Goal: Participate in discussion: Engage in conversation with other users on a specific topic

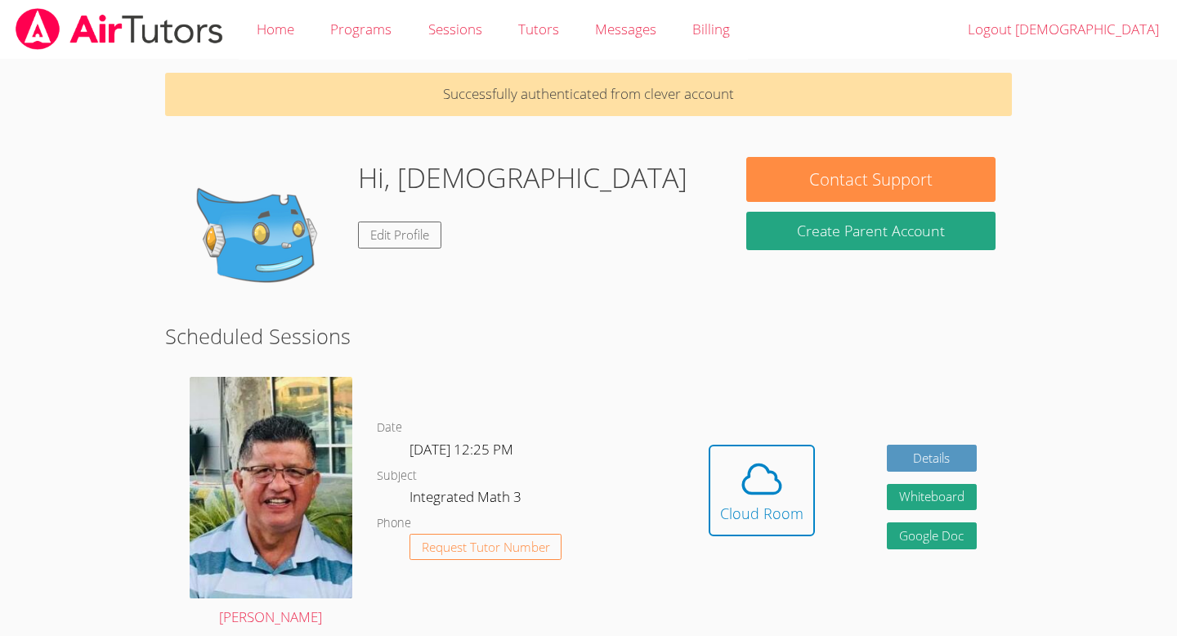
click at [748, 375] on div "Hidden Cloud Room Details Whiteboard Hidden Google Doc" at bounding box center [843, 503] width 339 height 276
click at [747, 469] on icon at bounding box center [762, 479] width 46 height 46
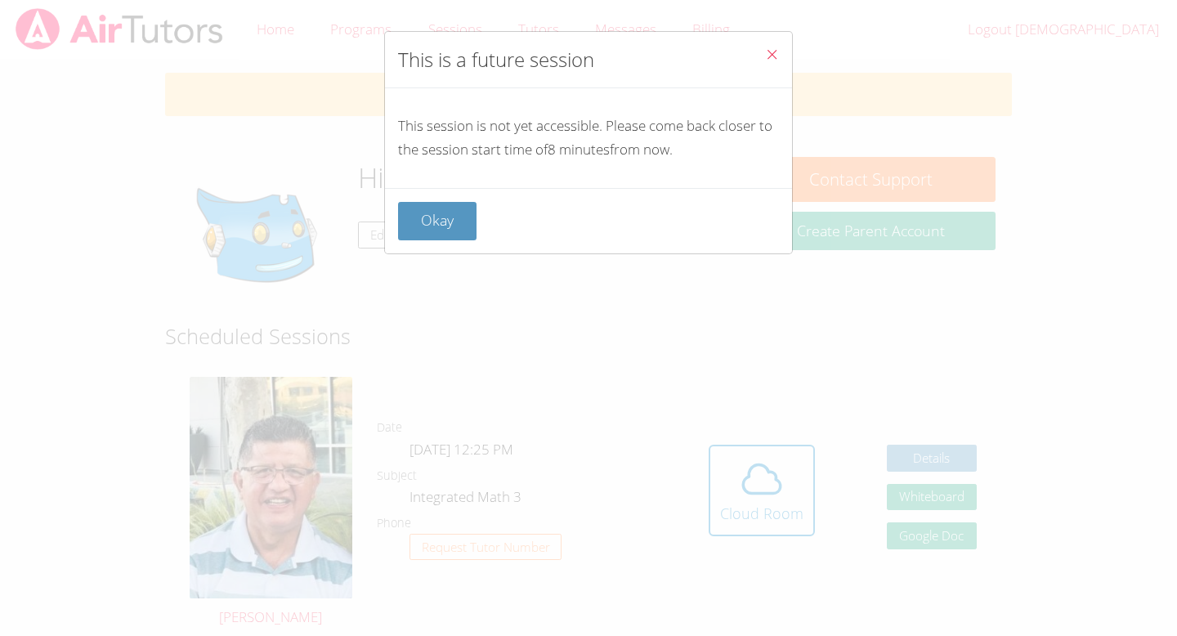
click at [770, 45] on button "Close" at bounding box center [772, 57] width 40 height 50
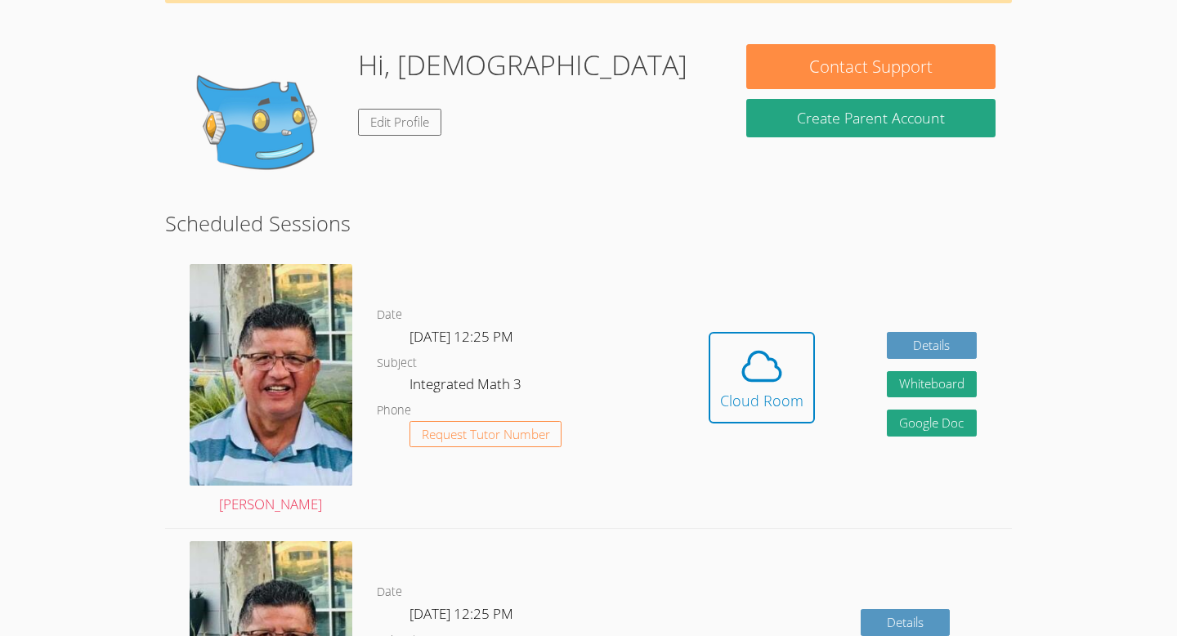
scroll to position [117, 0]
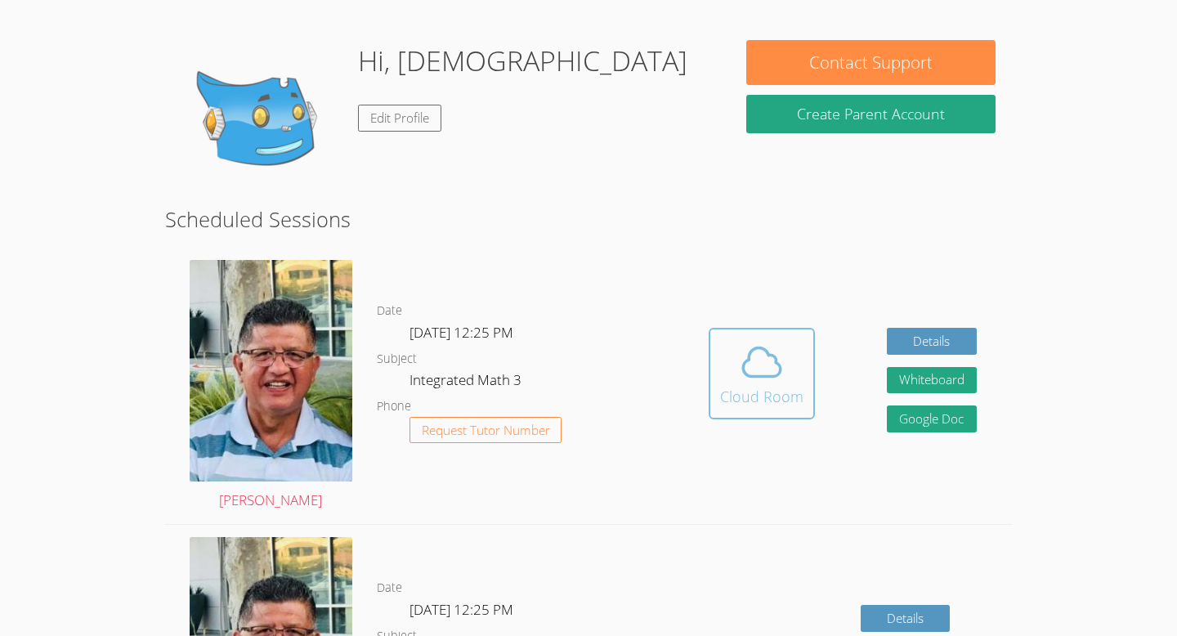
click at [756, 404] on div "Cloud Room" at bounding box center [761, 396] width 83 height 23
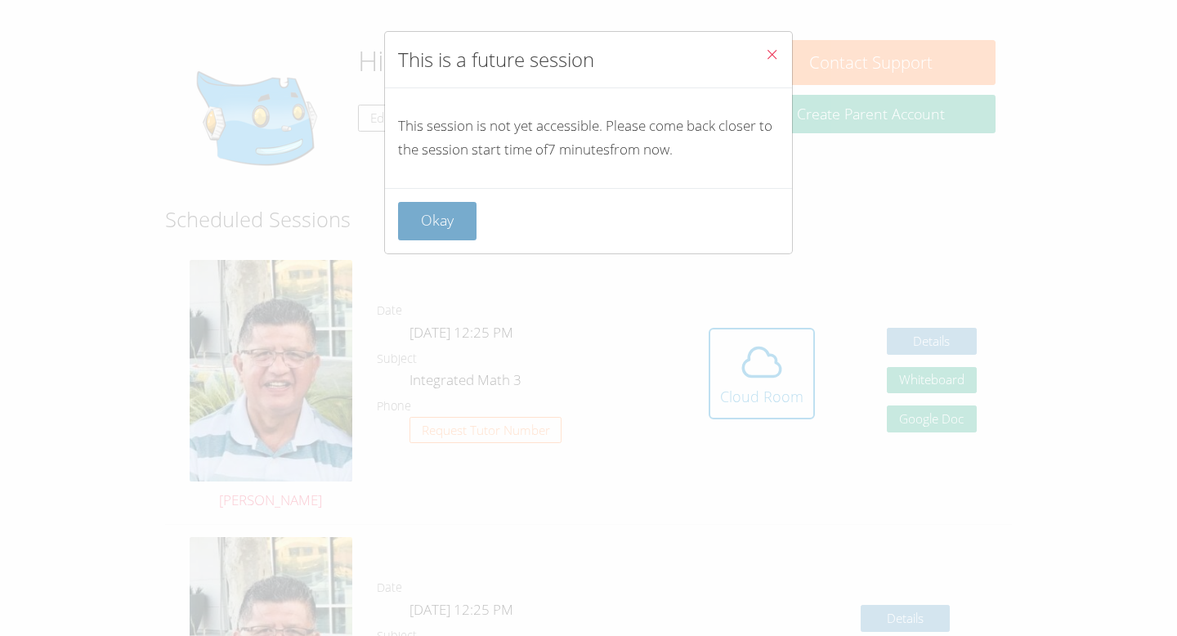
click at [424, 218] on button "Okay" at bounding box center [437, 221] width 78 height 38
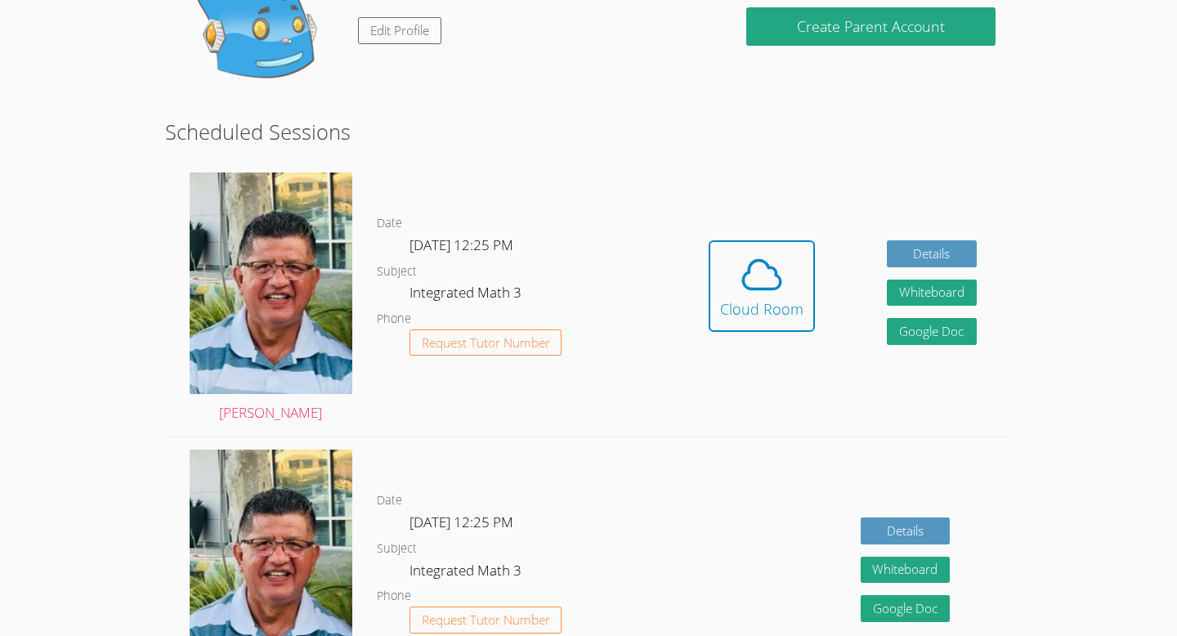
scroll to position [0, 0]
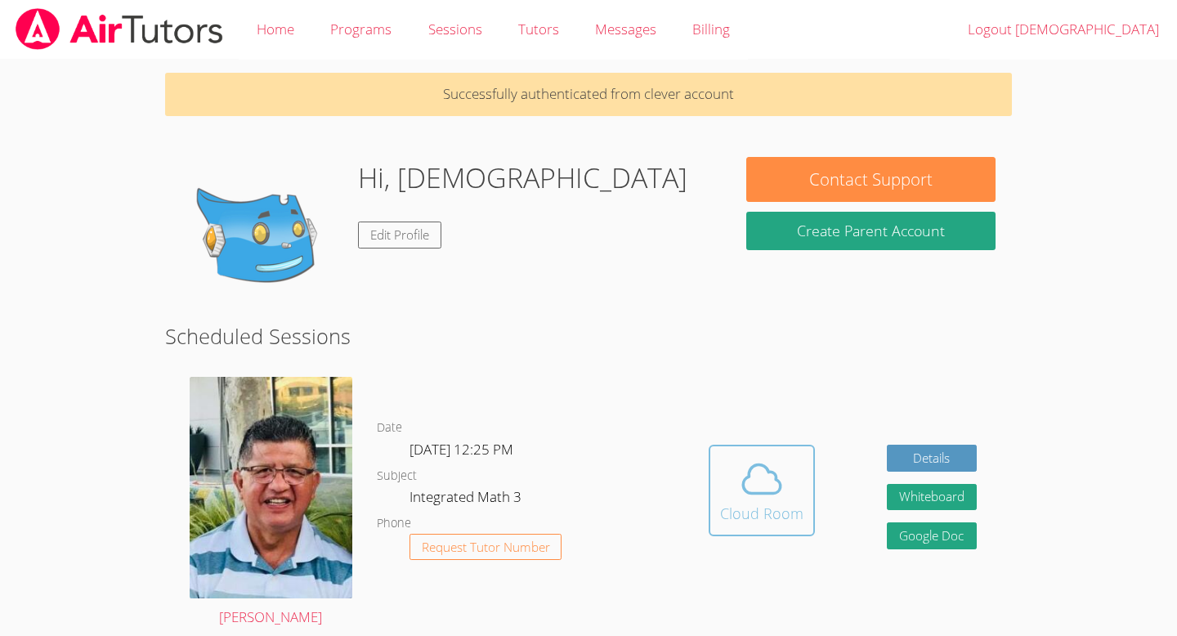
click at [758, 459] on icon at bounding box center [762, 479] width 46 height 46
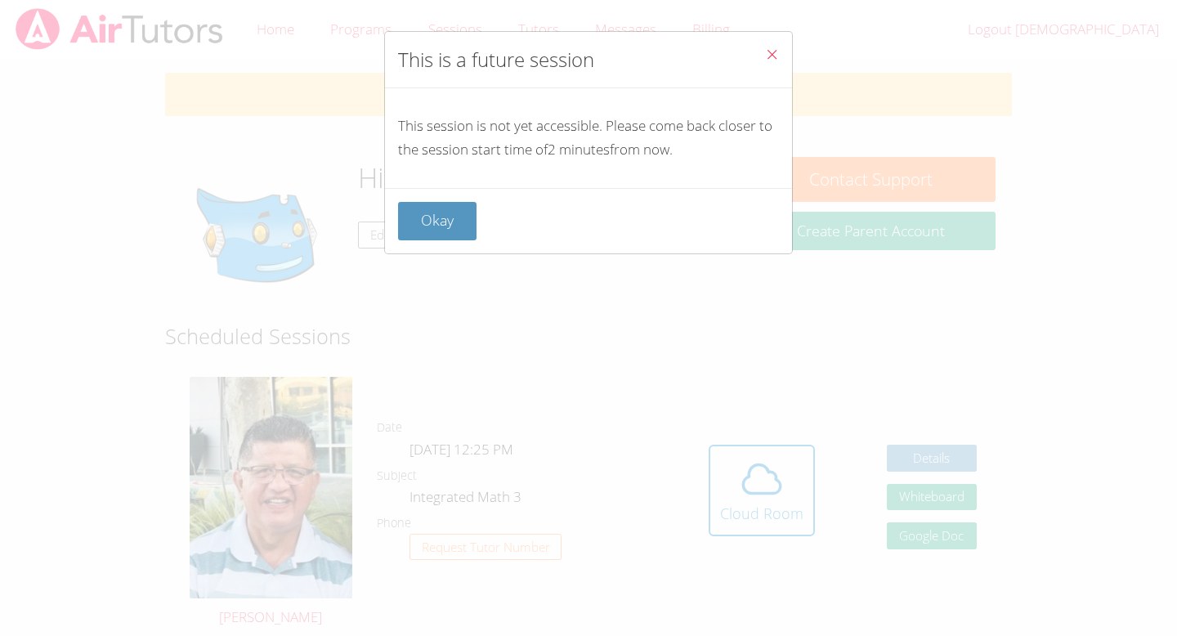
click at [788, 48] on button "Close" at bounding box center [772, 57] width 40 height 50
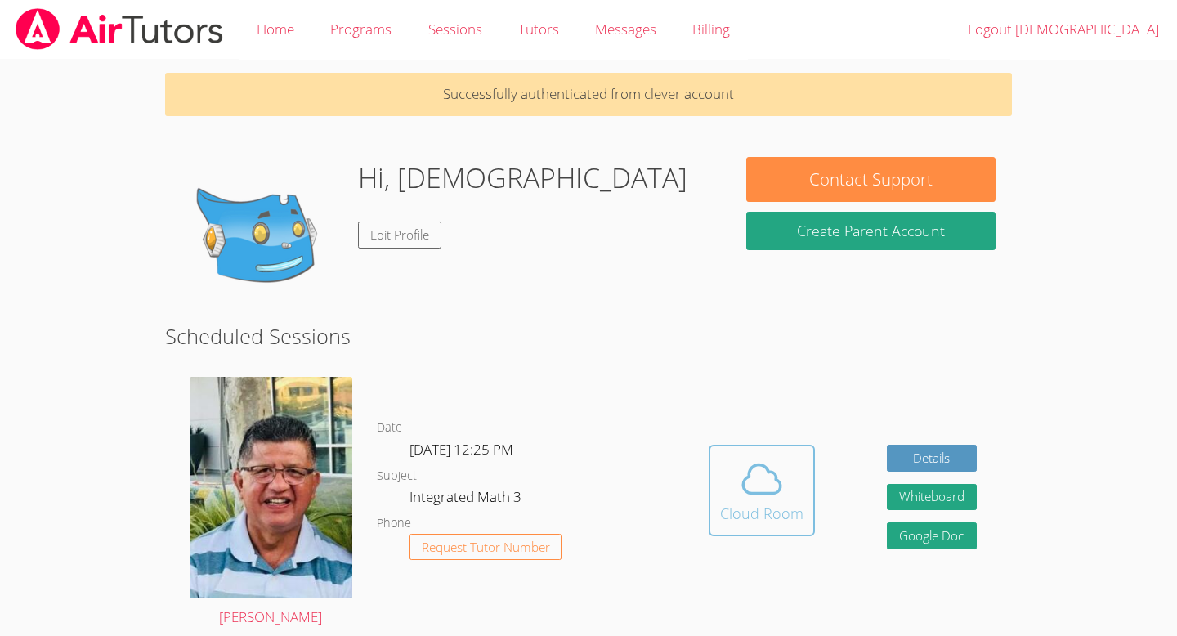
click at [771, 474] on icon at bounding box center [762, 479] width 46 height 46
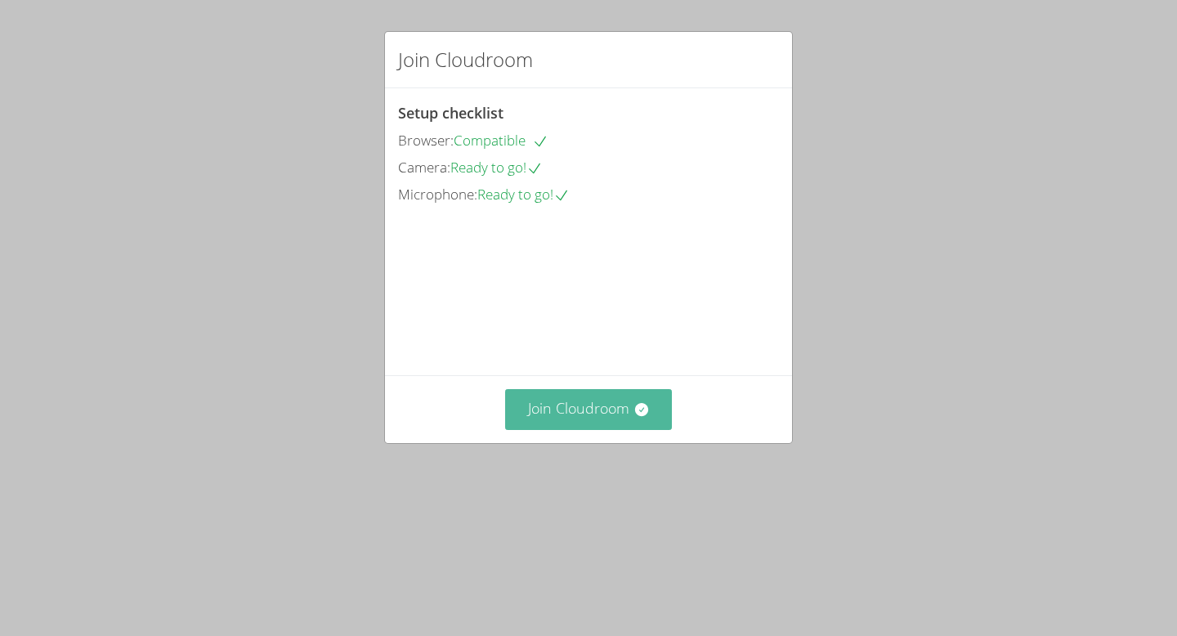
click at [626, 429] on button "Join Cloudroom" at bounding box center [589, 409] width 168 height 40
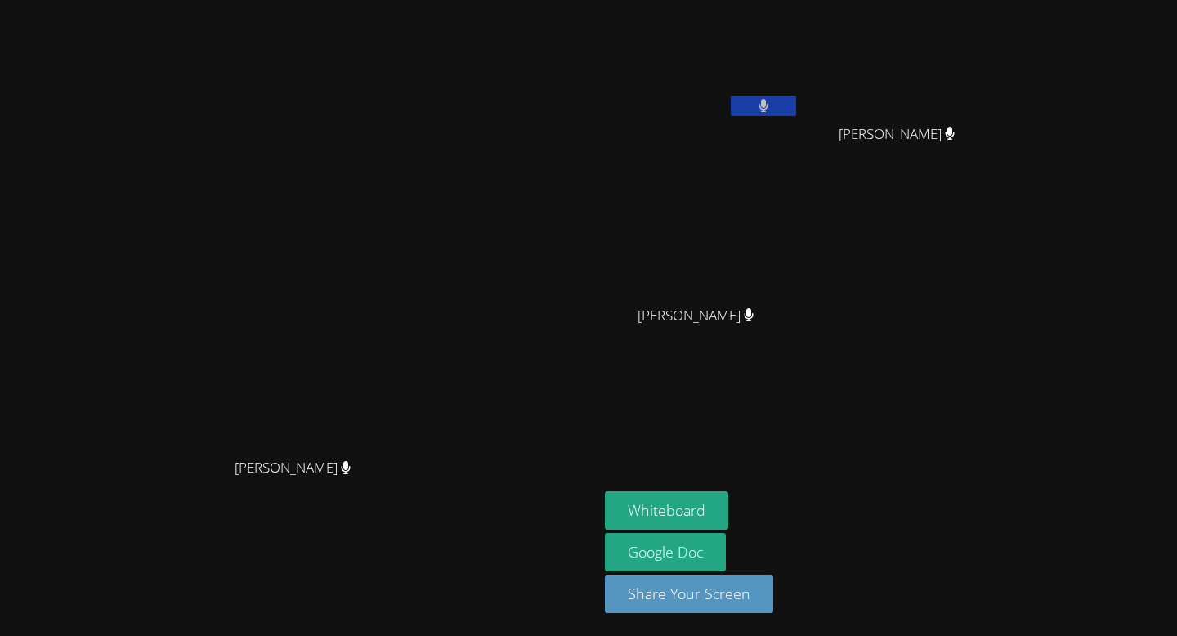
click at [796, 102] on button at bounding box center [763, 106] width 65 height 20
click at [1000, 303] on div "[PERSON_NAME] [PERSON_NAME] [PERSON_NAME] [PERSON_NAME] [PERSON_NAME]" at bounding box center [803, 185] width 396 height 356
click at [796, 114] on button at bounding box center [763, 106] width 65 height 20
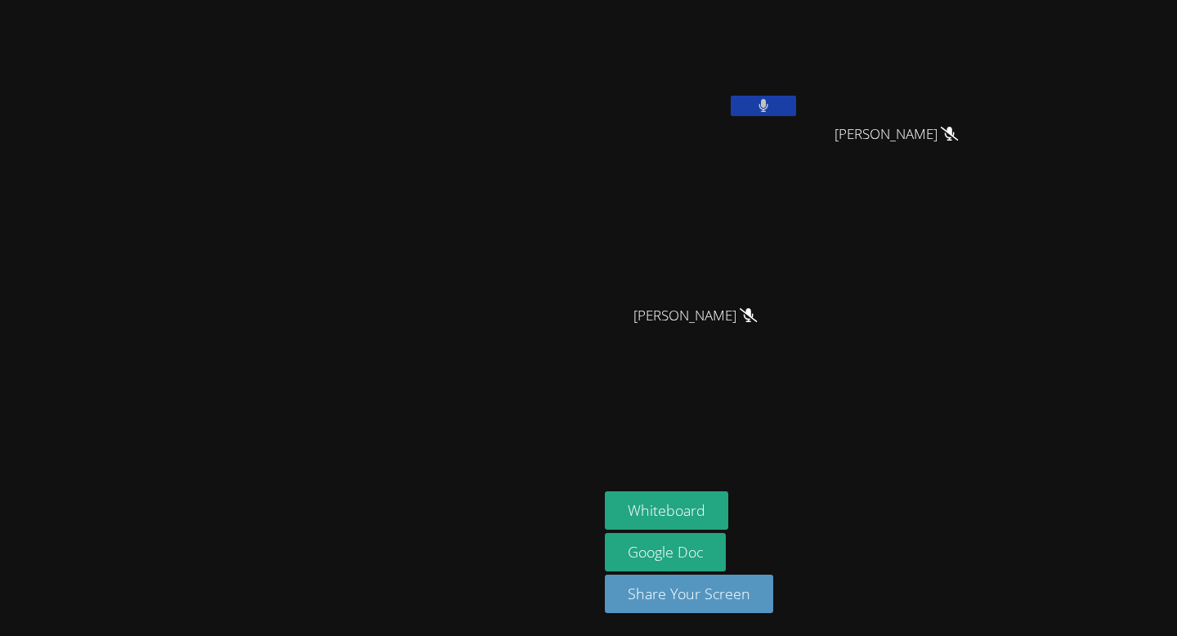
click at [796, 114] on button at bounding box center [763, 106] width 65 height 20
click at [772, 108] on icon at bounding box center [762, 106] width 17 height 14
click at [768, 108] on icon at bounding box center [764, 106] width 10 height 14
click at [772, 109] on icon at bounding box center [762, 106] width 17 height 14
click at [796, 109] on button at bounding box center [763, 106] width 65 height 20
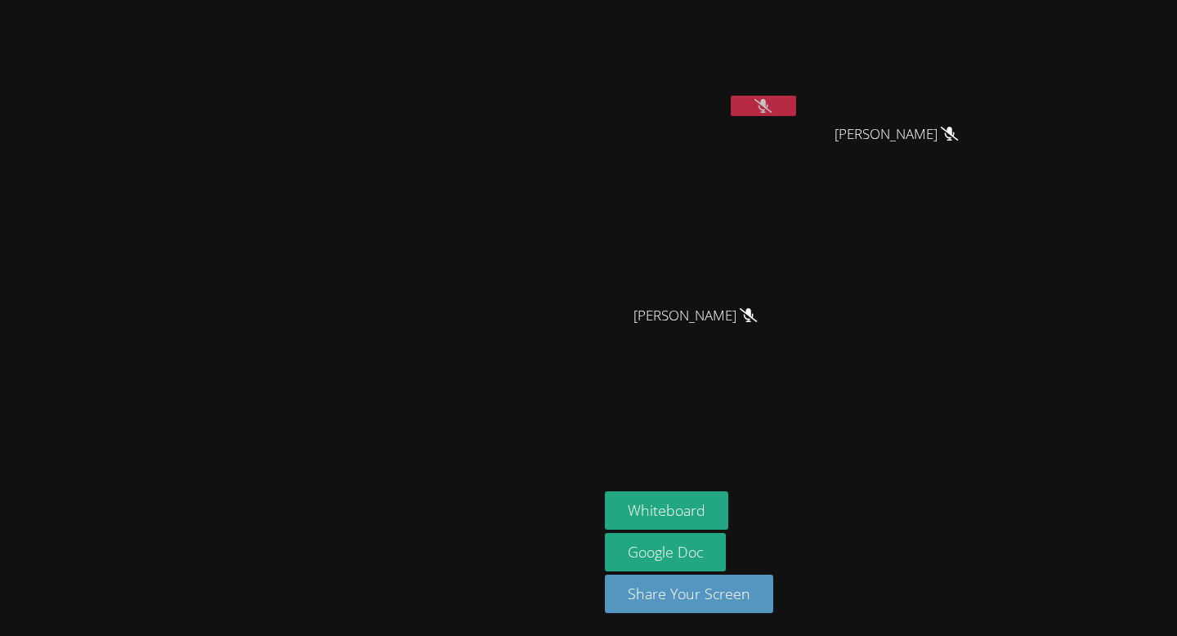
click at [772, 109] on icon at bounding box center [762, 106] width 17 height 14
click at [796, 109] on button at bounding box center [763, 106] width 65 height 20
click at [772, 109] on icon at bounding box center [762, 106] width 17 height 14
click at [796, 109] on button at bounding box center [763, 106] width 65 height 20
click at [772, 109] on icon at bounding box center [762, 106] width 17 height 14
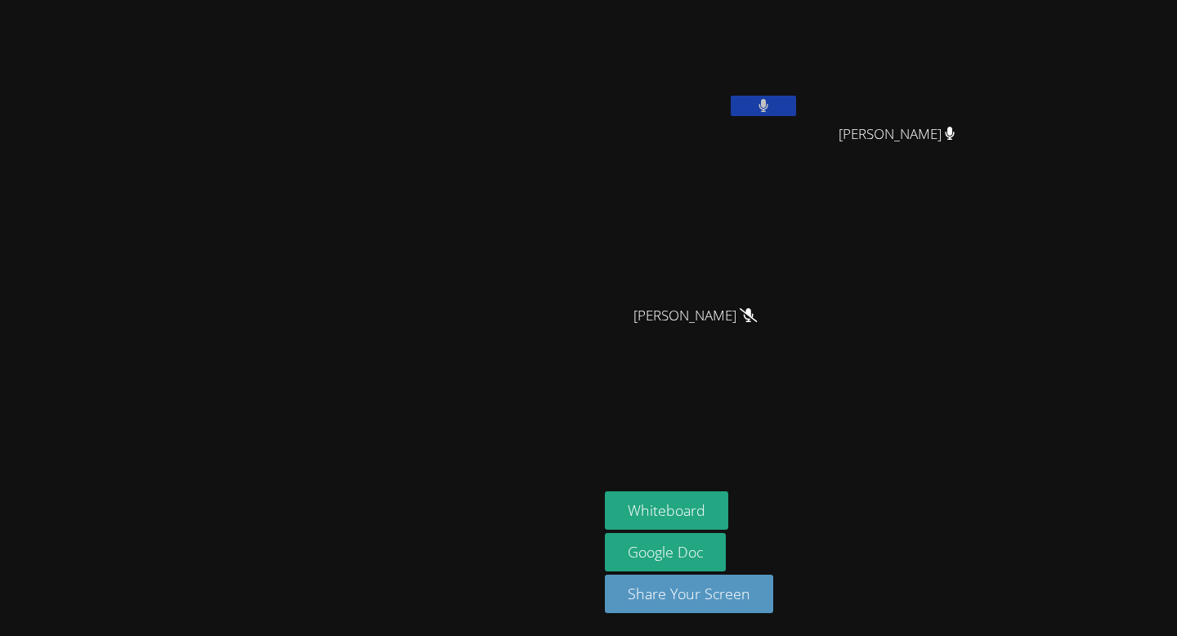
click at [796, 109] on button at bounding box center [763, 106] width 65 height 20
click at [799, 121] on div "[PERSON_NAME]" at bounding box center [702, 65] width 195 height 117
click at [772, 105] on icon at bounding box center [762, 106] width 17 height 14
click at [768, 105] on icon at bounding box center [764, 106] width 10 height 14
click at [772, 105] on icon at bounding box center [762, 106] width 17 height 14
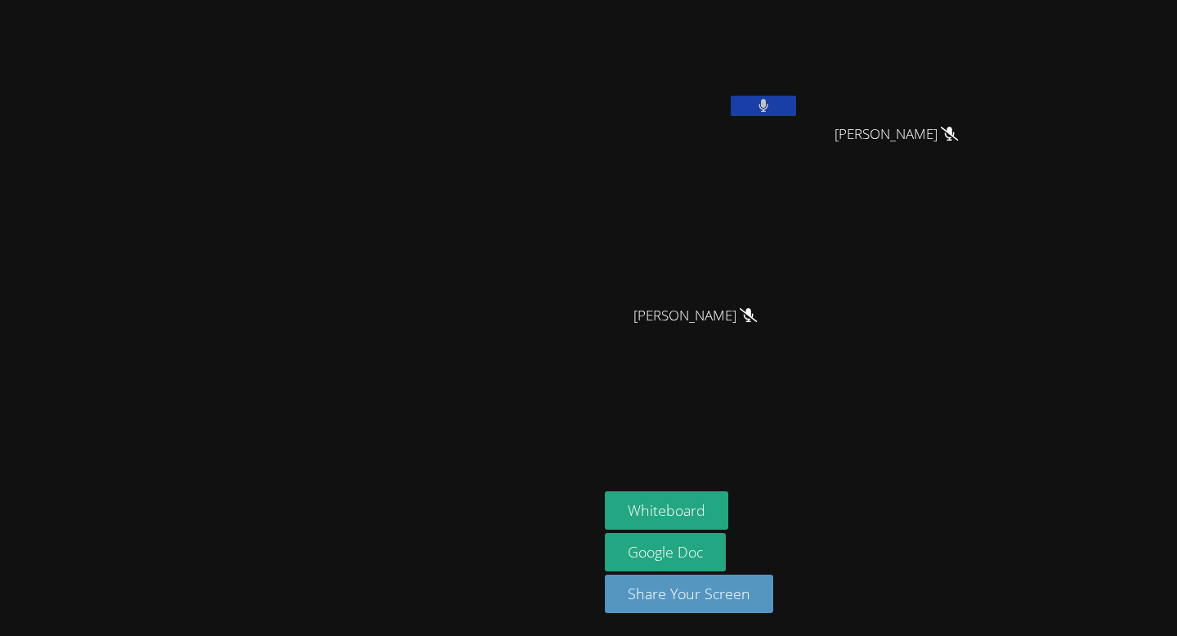
click at [768, 104] on icon at bounding box center [764, 106] width 10 height 14
click at [772, 104] on icon at bounding box center [762, 106] width 17 height 14
click at [768, 104] on icon at bounding box center [764, 106] width 10 height 14
drag, startPoint x: 939, startPoint y: 108, endPoint x: 947, endPoint y: 115, distance: 10.4
click at [796, 115] on button at bounding box center [763, 106] width 65 height 20
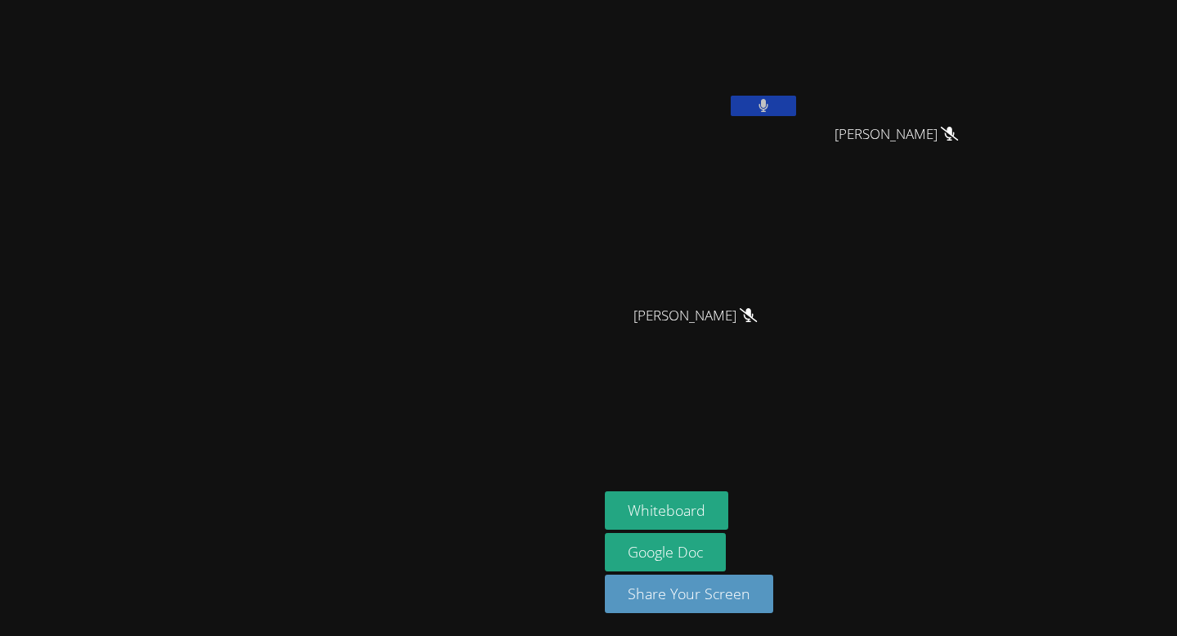
click at [796, 115] on button at bounding box center [763, 106] width 65 height 20
click at [796, 113] on button at bounding box center [763, 106] width 65 height 20
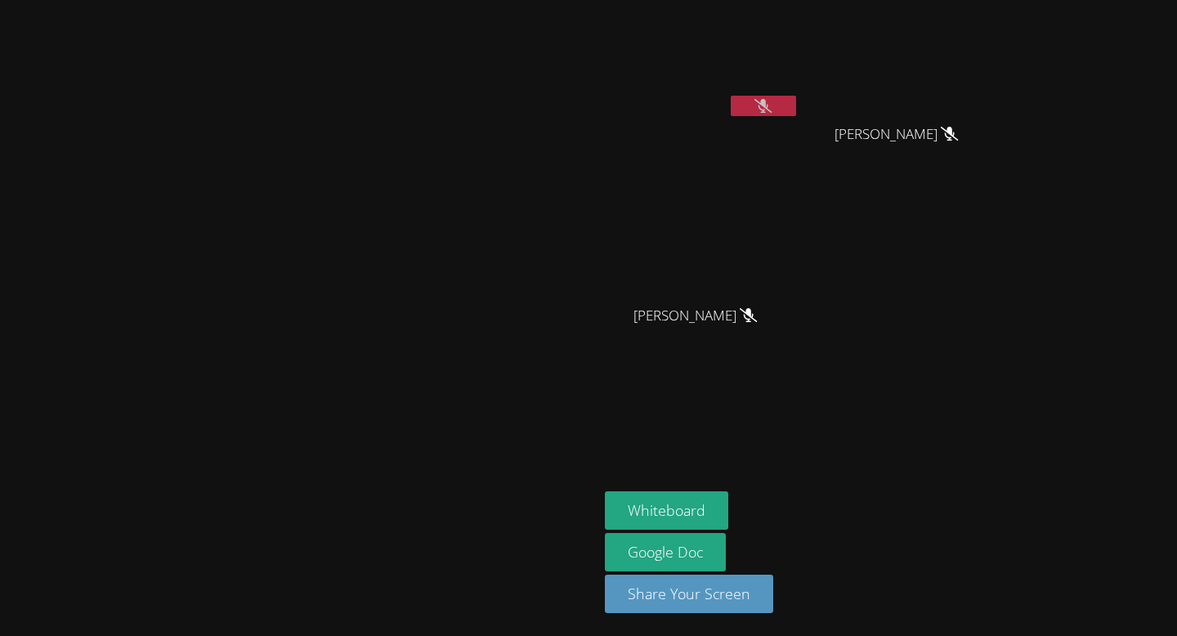
click at [772, 105] on icon at bounding box center [762, 106] width 17 height 14
click at [769, 105] on icon at bounding box center [764, 106] width 11 height 14
click at [772, 105] on icon at bounding box center [762, 106] width 17 height 14
click at [768, 105] on icon at bounding box center [764, 106] width 10 height 14
click at [772, 105] on icon at bounding box center [762, 106] width 17 height 14
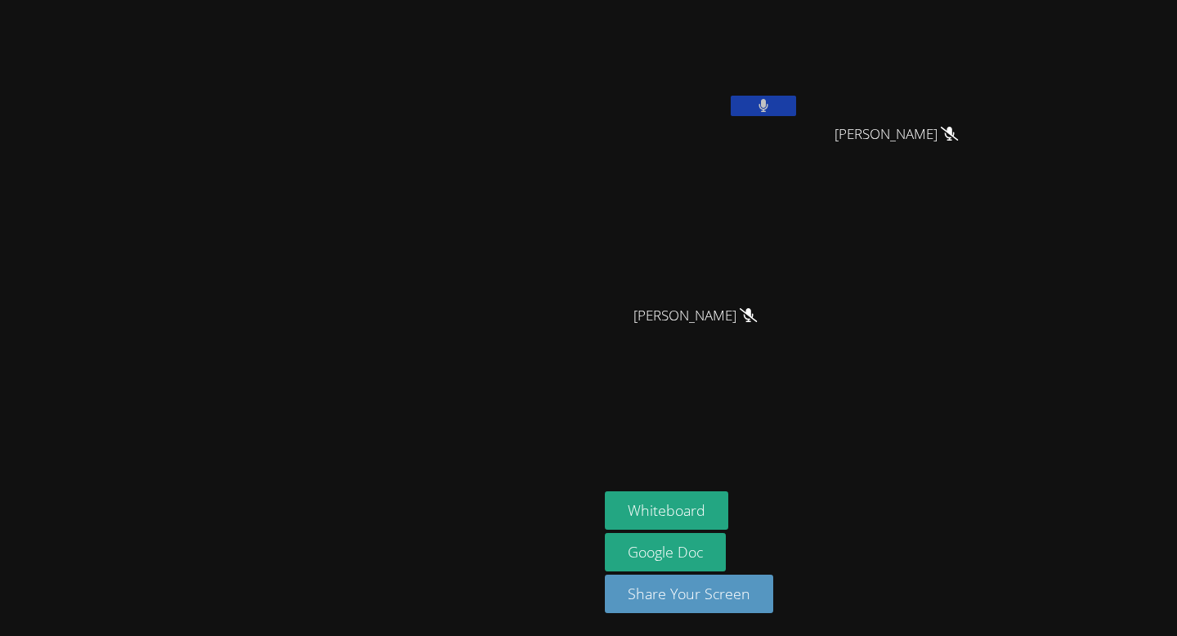
click at [796, 103] on button at bounding box center [763, 106] width 65 height 20
click at [772, 103] on icon at bounding box center [762, 106] width 17 height 14
click at [796, 103] on button at bounding box center [763, 106] width 65 height 20
click at [772, 103] on icon at bounding box center [762, 106] width 17 height 14
click at [796, 103] on button at bounding box center [763, 106] width 65 height 20
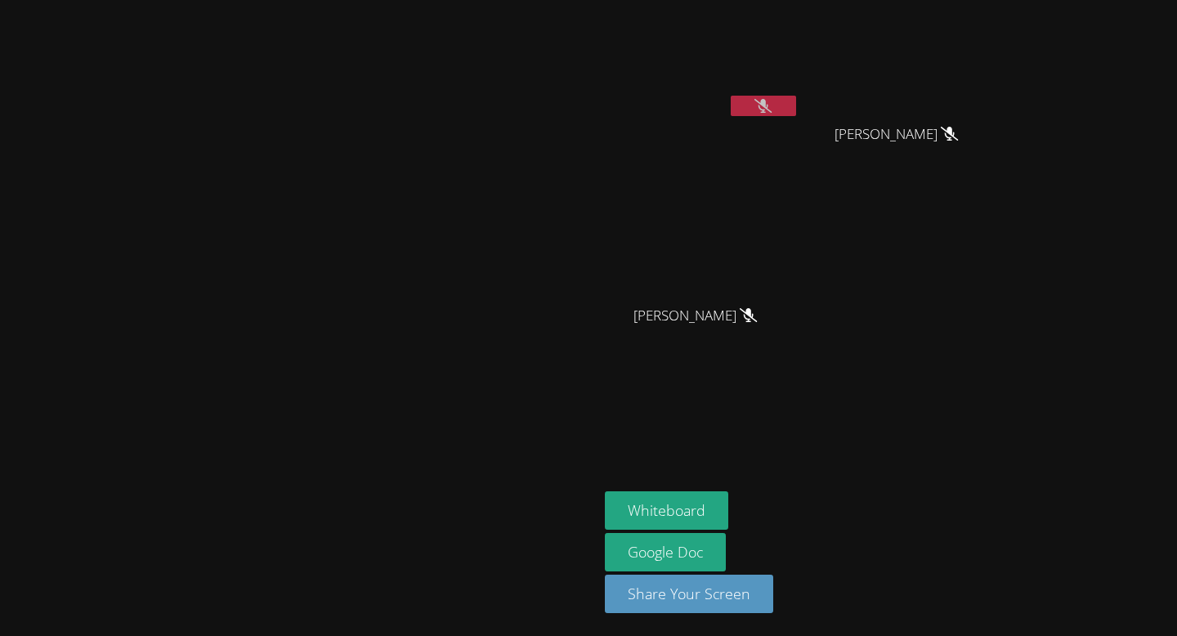
click at [772, 103] on icon at bounding box center [762, 106] width 17 height 14
click at [796, 103] on button at bounding box center [763, 106] width 65 height 20
click at [772, 103] on icon at bounding box center [762, 106] width 17 height 14
click at [796, 103] on button at bounding box center [763, 106] width 65 height 20
click at [772, 103] on icon at bounding box center [762, 106] width 17 height 14
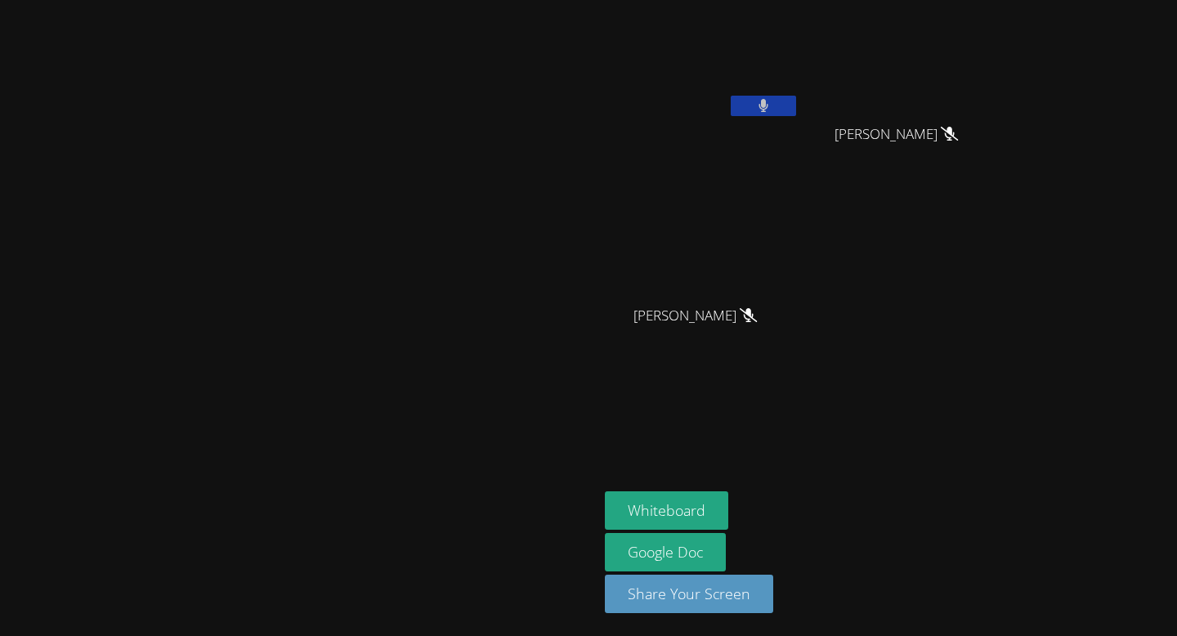
click at [796, 103] on button at bounding box center [763, 106] width 65 height 20
click at [772, 103] on icon at bounding box center [762, 106] width 17 height 14
click at [796, 103] on button at bounding box center [763, 106] width 65 height 20
click at [796, 102] on button at bounding box center [763, 106] width 65 height 20
click at [1000, 190] on div "[PERSON_NAME] [PERSON_NAME] [PERSON_NAME] [PERSON_NAME] [PERSON_NAME]" at bounding box center [803, 185] width 396 height 356
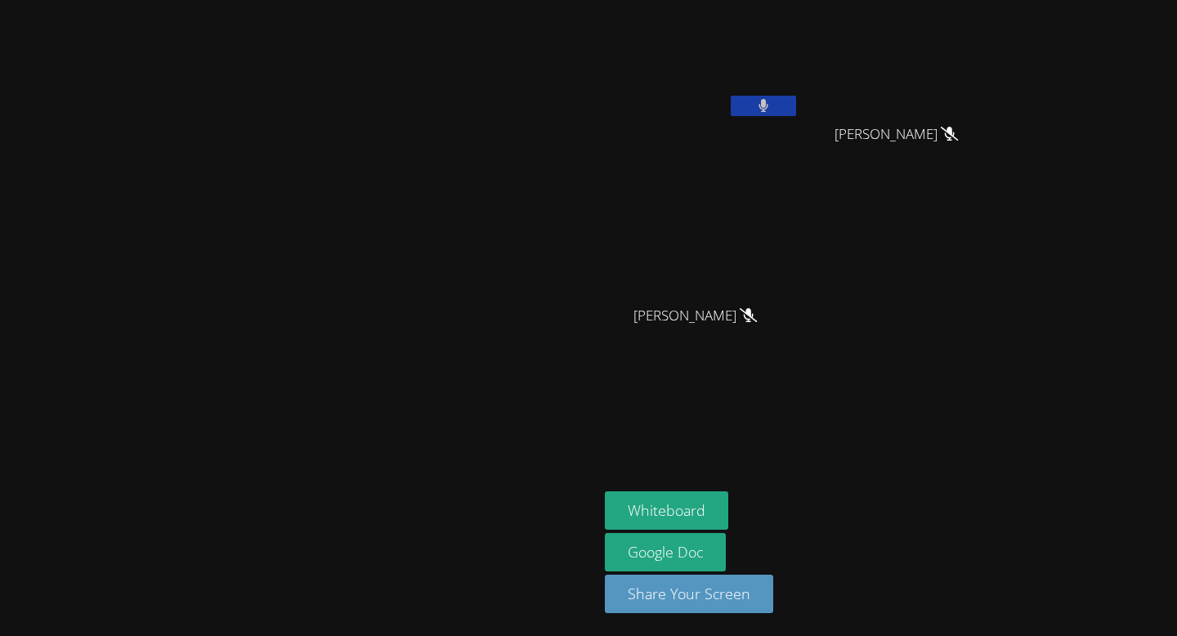
click at [796, 111] on button at bounding box center [763, 106] width 65 height 20
click at [772, 111] on icon at bounding box center [762, 106] width 17 height 14
click at [796, 111] on button at bounding box center [763, 106] width 65 height 20
click at [772, 111] on icon at bounding box center [762, 106] width 17 height 14
click at [769, 111] on icon at bounding box center [764, 106] width 11 height 14
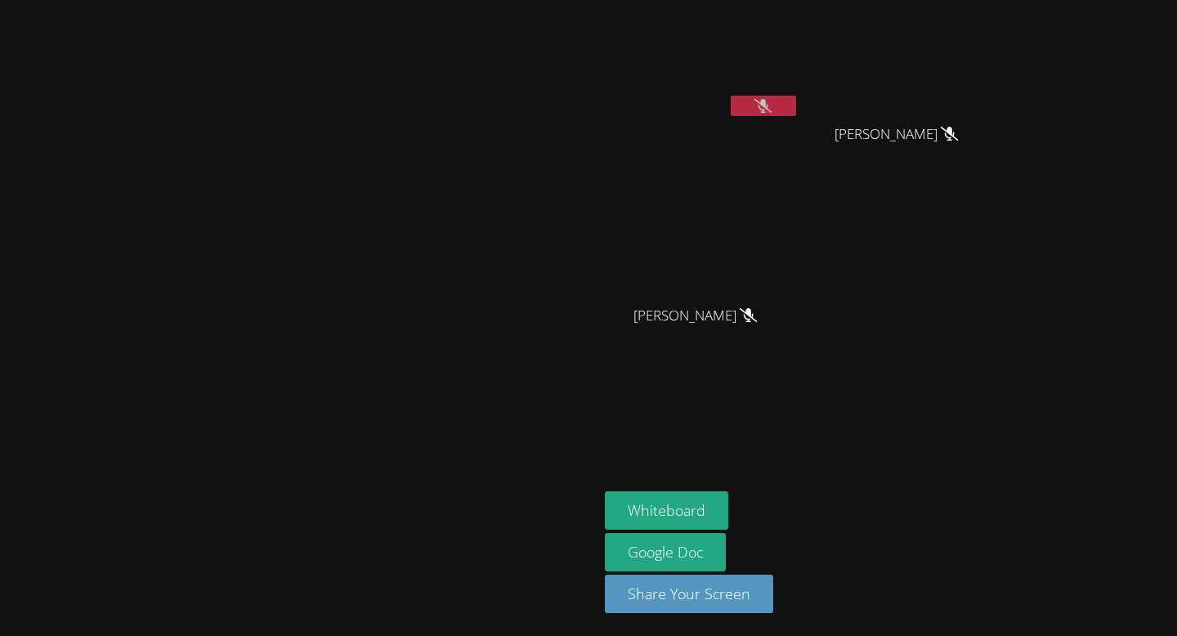
click at [772, 111] on icon at bounding box center [762, 106] width 17 height 14
click at [768, 111] on icon at bounding box center [764, 106] width 10 height 14
click at [772, 111] on icon at bounding box center [762, 106] width 17 height 14
click at [768, 111] on icon at bounding box center [764, 106] width 10 height 14
click at [772, 111] on icon at bounding box center [762, 106] width 17 height 14
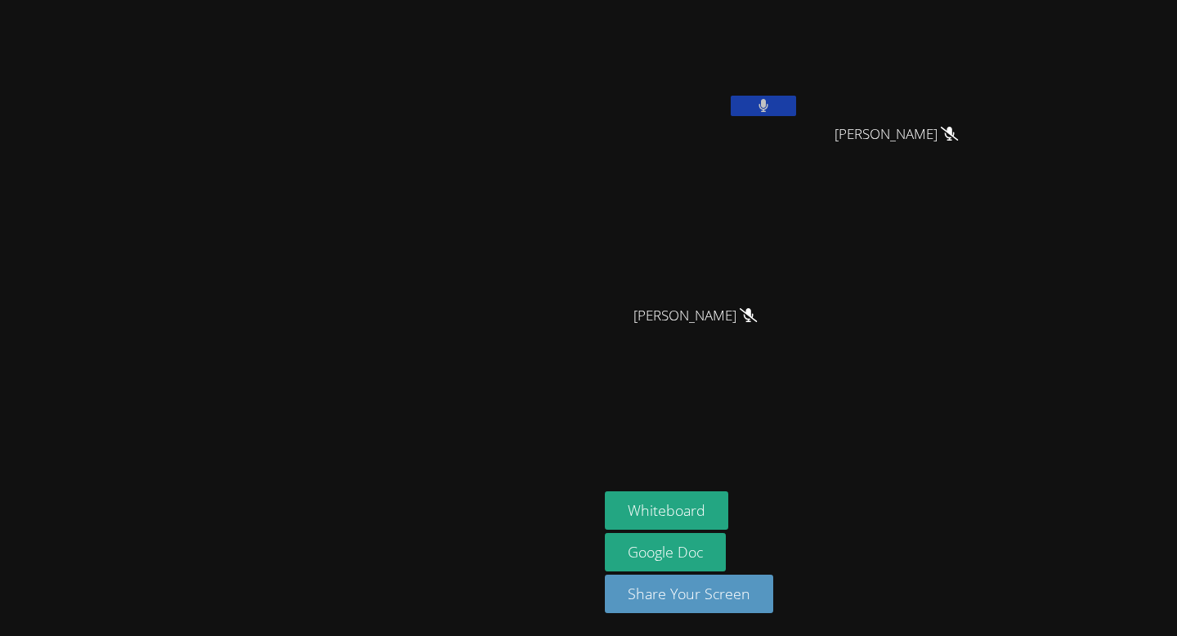
click at [768, 112] on icon at bounding box center [764, 106] width 10 height 14
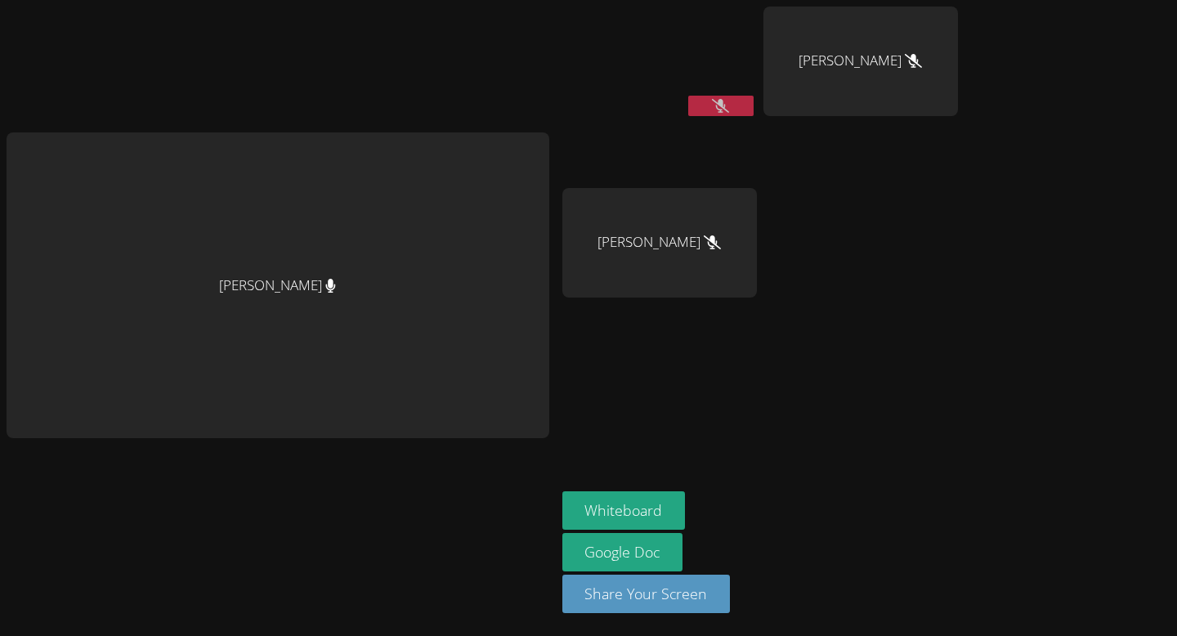
click at [713, 106] on icon at bounding box center [720, 106] width 17 height 14
click at [709, 109] on button at bounding box center [720, 106] width 65 height 20
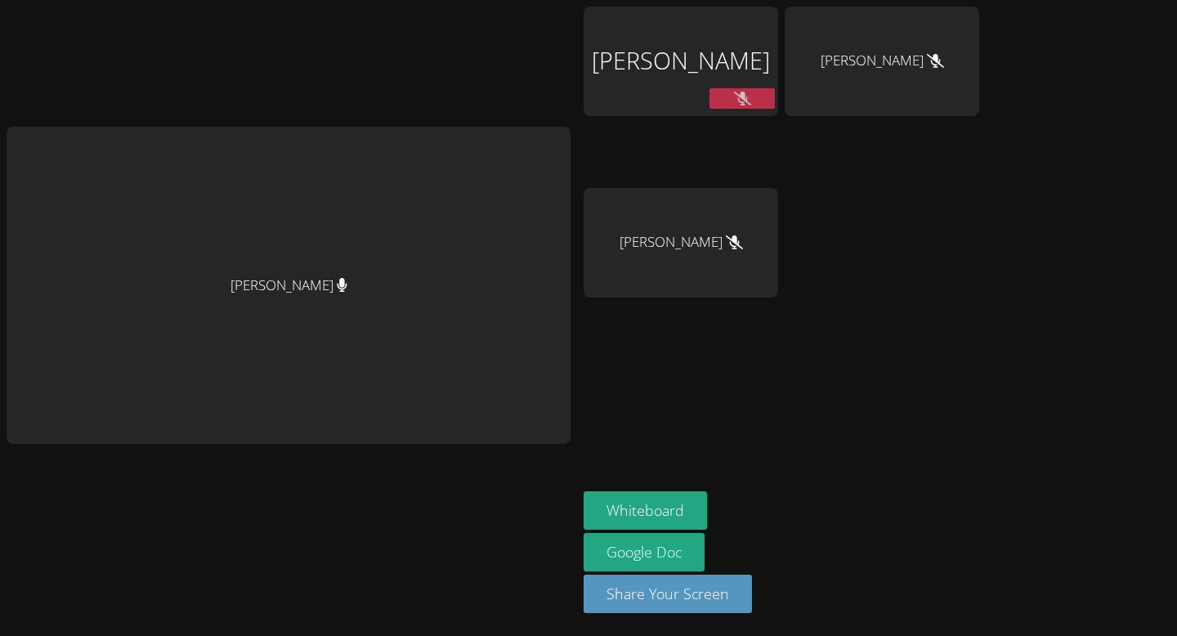
click at [744, 97] on icon at bounding box center [742, 99] width 17 height 14
click at [744, 97] on button at bounding box center [741, 98] width 65 height 20
click at [1075, 93] on div "[PERSON_NAME] [PERSON_NAME] [PERSON_NAME] [PERSON_NAME] Whiteboard Google Doc S…" at bounding box center [588, 318] width 1177 height 636
click at [1052, 498] on div "[PERSON_NAME] [PERSON_NAME] [PERSON_NAME] [PERSON_NAME] Whiteboard Google Doc S…" at bounding box center [588, 318] width 1177 height 636
click at [1070, 92] on div "[PERSON_NAME] [PERSON_NAME] [PERSON_NAME] [PERSON_NAME] Whiteboard Google Doc S…" at bounding box center [588, 318] width 1177 height 636
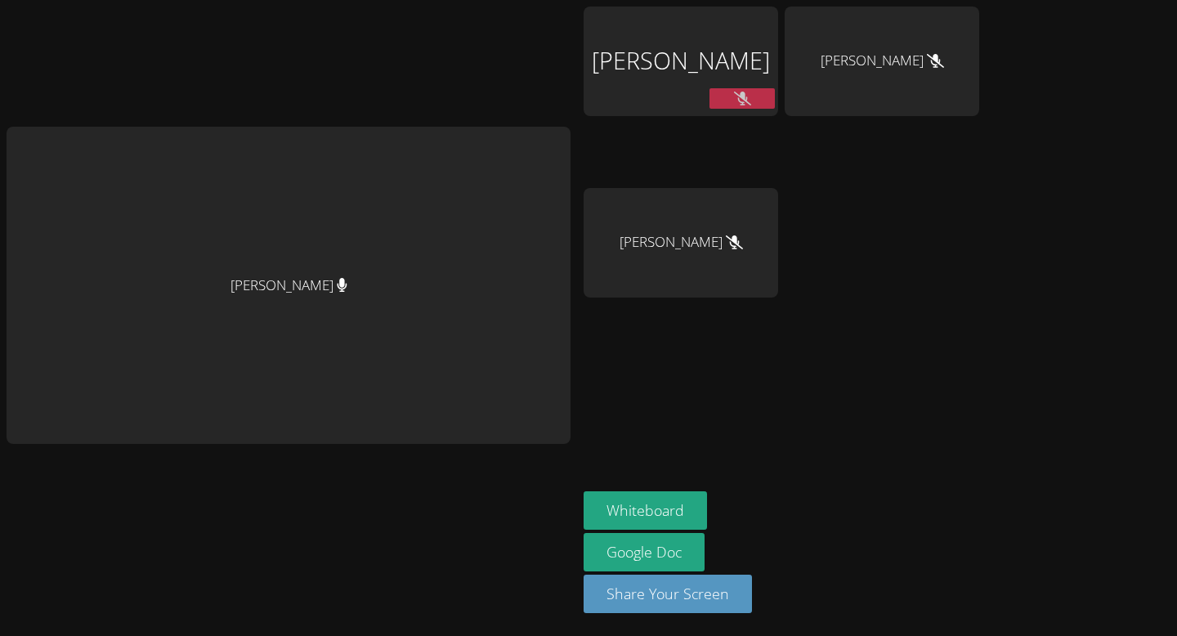
click at [1076, 143] on div "[PERSON_NAME] [PERSON_NAME] [PERSON_NAME] [PERSON_NAME] Whiteboard Google Doc S…" at bounding box center [588, 318] width 1177 height 636
click at [1096, 44] on div "[PERSON_NAME] [PERSON_NAME] [PERSON_NAME] [PERSON_NAME] Whiteboard Google Doc S…" at bounding box center [588, 318] width 1177 height 636
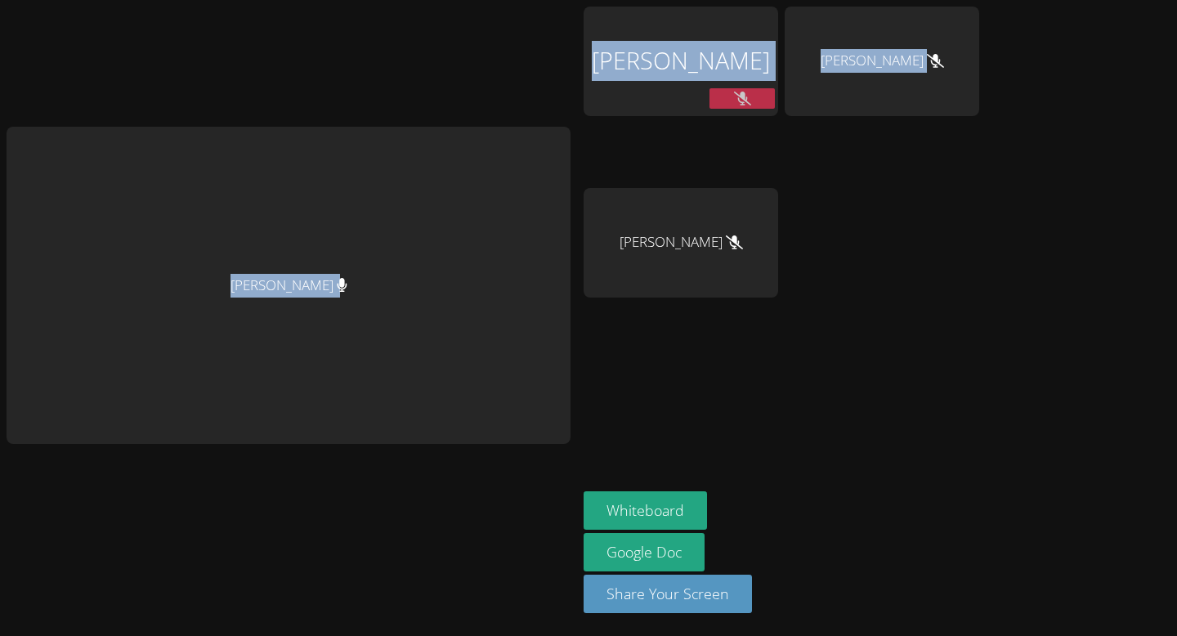
drag, startPoint x: 1096, startPoint y: 67, endPoint x: 1096, endPoint y: -100, distance: 166.7
click at [1096, 0] on html "[PERSON_NAME] [PERSON_NAME] [PERSON_NAME] [PERSON_NAME] Whiteboard Google Doc S…" at bounding box center [588, 318] width 1177 height 636
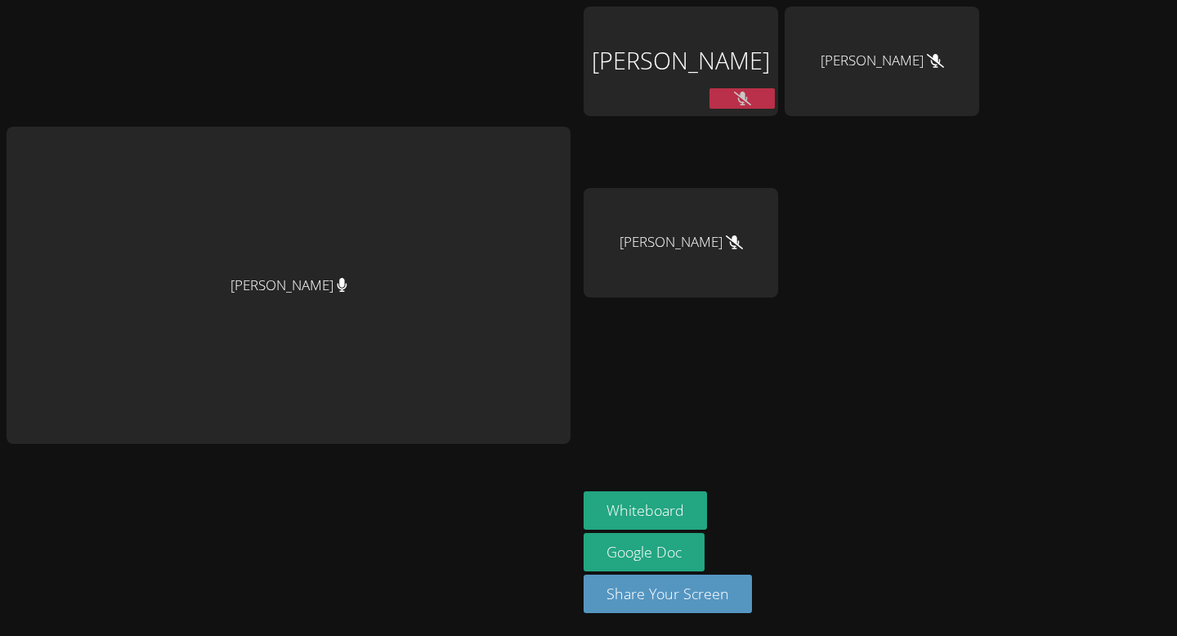
click at [1153, 228] on div "[PERSON_NAME] [PERSON_NAME] [PERSON_NAME] [PERSON_NAME] Whiteboard Google Doc S…" at bounding box center [588, 318] width 1177 height 636
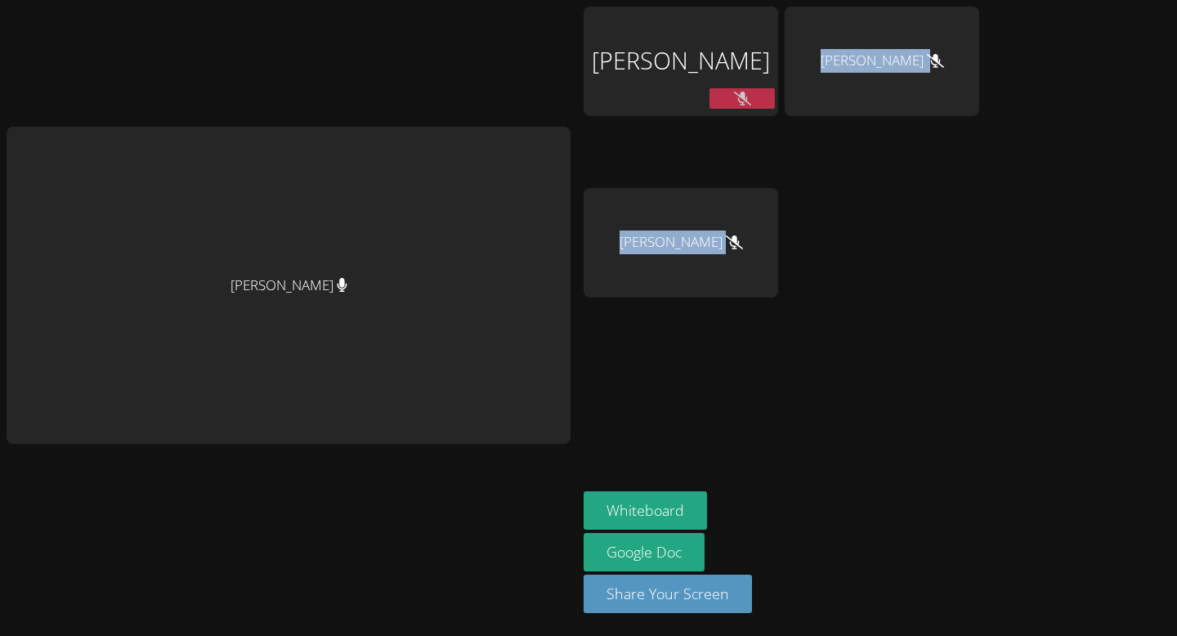
drag, startPoint x: 1176, startPoint y: 583, endPoint x: 1176, endPoint y: -100, distance: 682.5
click at [1176, 0] on html "[PERSON_NAME] [PERSON_NAME] [PERSON_NAME] [PERSON_NAME] Whiteboard Google Doc S…" at bounding box center [588, 318] width 1177 height 636
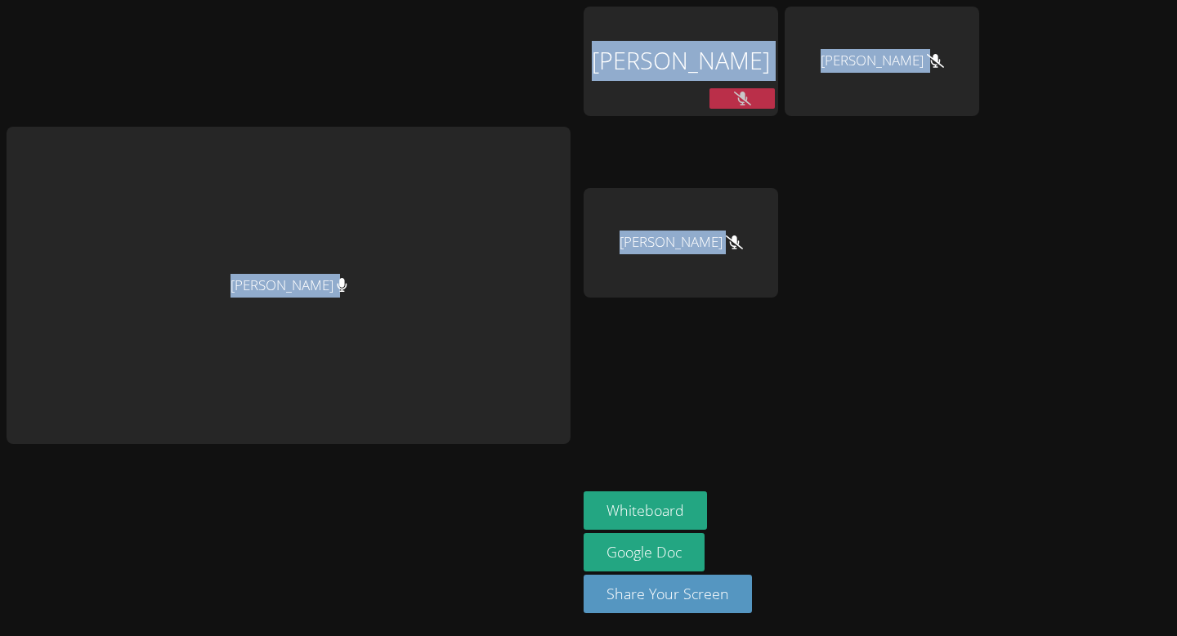
click at [1027, 289] on div "[PERSON_NAME] [PERSON_NAME] [PERSON_NAME] [PERSON_NAME] Whiteboard Google Doc S…" at bounding box center [588, 318] width 1177 height 636
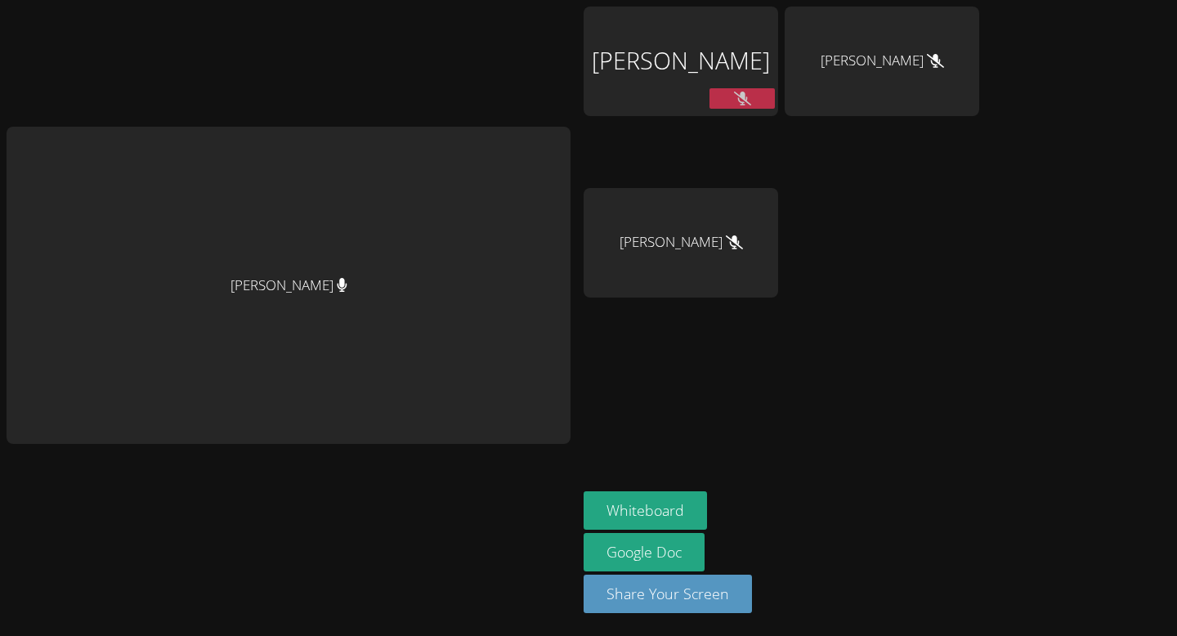
click at [253, 105] on div "[PERSON_NAME]" at bounding box center [289, 318] width 564 height 623
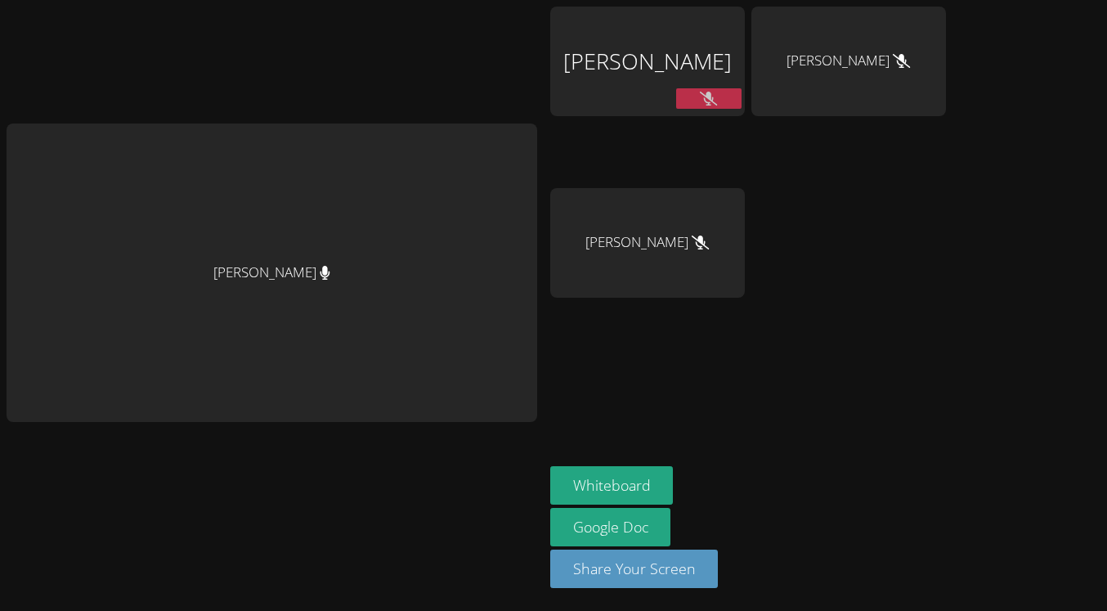
click at [1033, 173] on div "[PERSON_NAME] [PERSON_NAME] [PERSON_NAME] [PERSON_NAME] Whiteboard Google Doc S…" at bounding box center [553, 305] width 1107 height 611
click at [911, 379] on aside "[PERSON_NAME] [PERSON_NAME] [PERSON_NAME] Whiteboard Google Doc Share Your Scre…" at bounding box center [748, 305] width 409 height 611
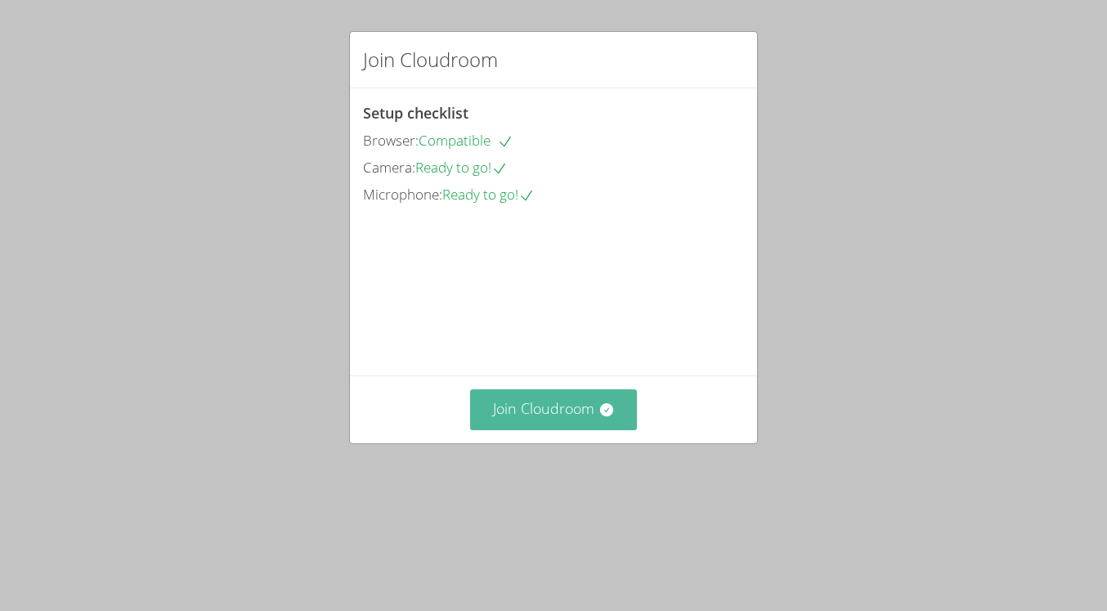
click at [547, 429] on button "Join Cloudroom" at bounding box center [554, 409] width 168 height 40
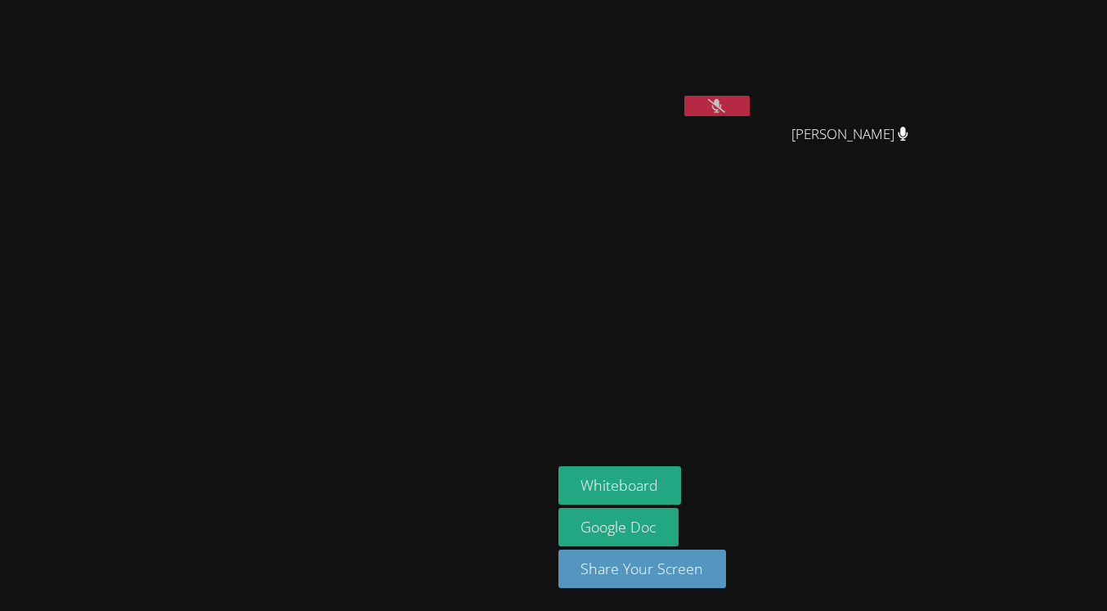
click at [750, 105] on button at bounding box center [716, 106] width 65 height 20
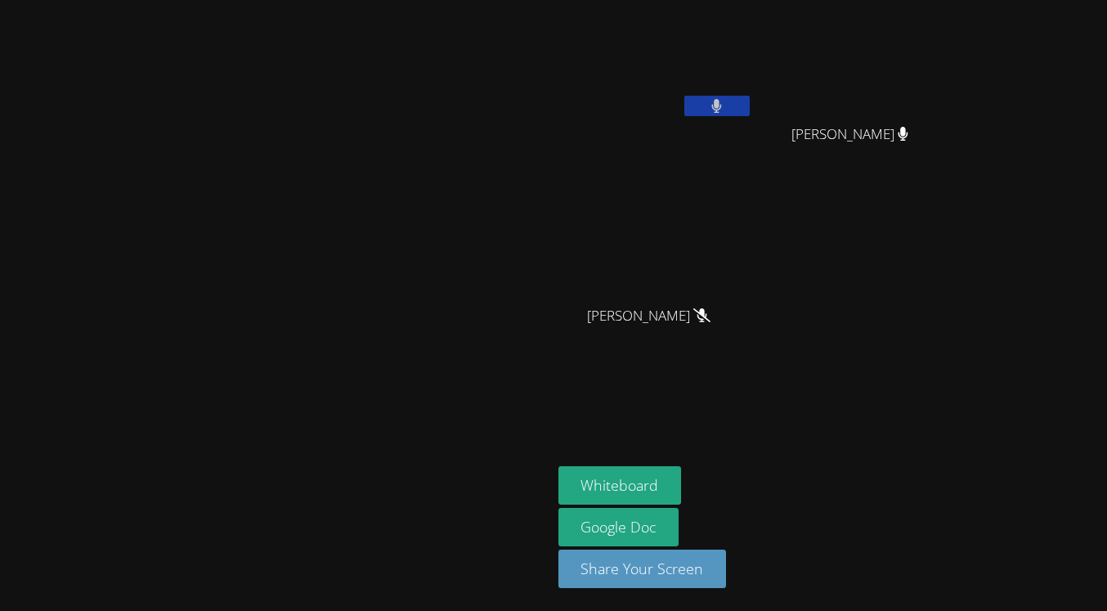
click at [750, 105] on button at bounding box center [716, 106] width 65 height 20
click at [750, 99] on button at bounding box center [716, 106] width 65 height 20
click at [753, 206] on video at bounding box center [655, 243] width 195 height 110
click at [753, 87] on video at bounding box center [655, 62] width 195 height 110
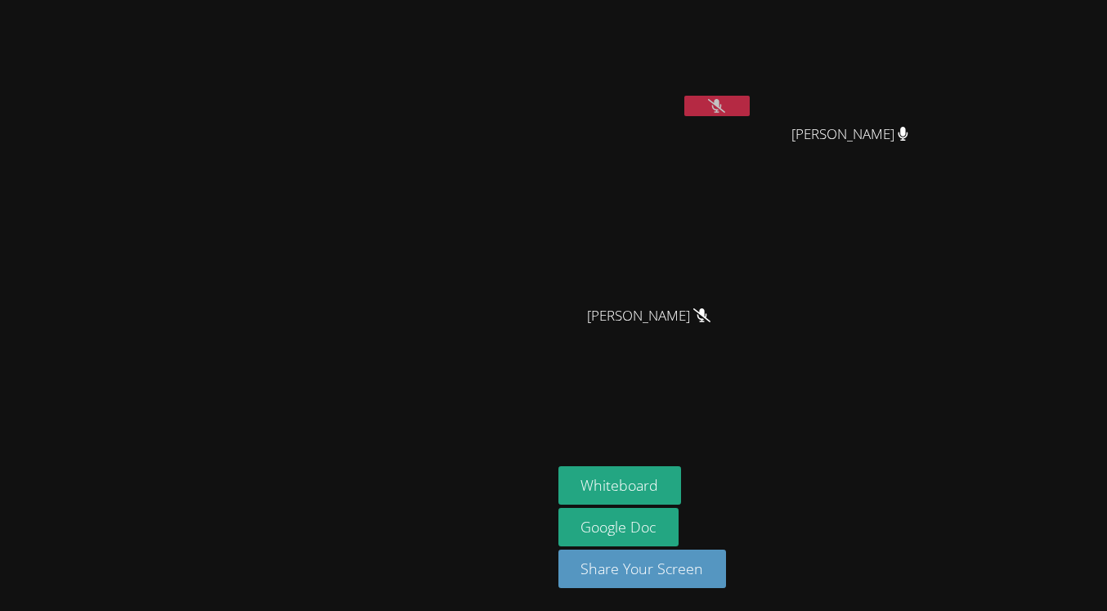
click at [725, 101] on icon at bounding box center [716, 106] width 17 height 14
click at [722, 101] on icon at bounding box center [716, 106] width 11 height 14
click at [725, 101] on icon at bounding box center [716, 106] width 17 height 14
click at [722, 101] on icon at bounding box center [716, 106] width 11 height 14
click at [750, 108] on button at bounding box center [716, 106] width 65 height 20
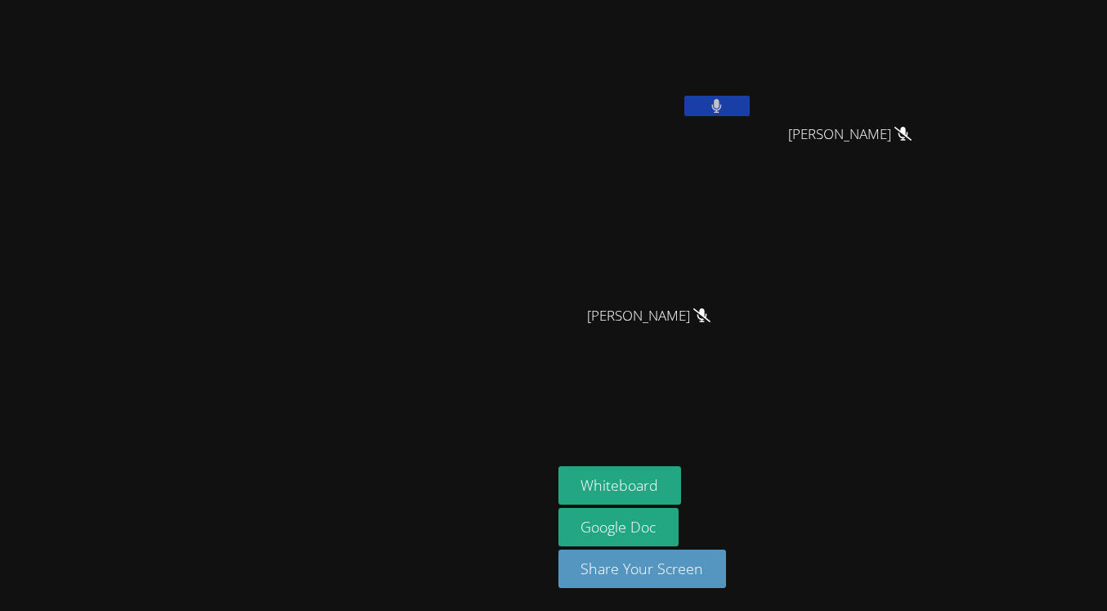
click at [750, 107] on button at bounding box center [716, 106] width 65 height 20
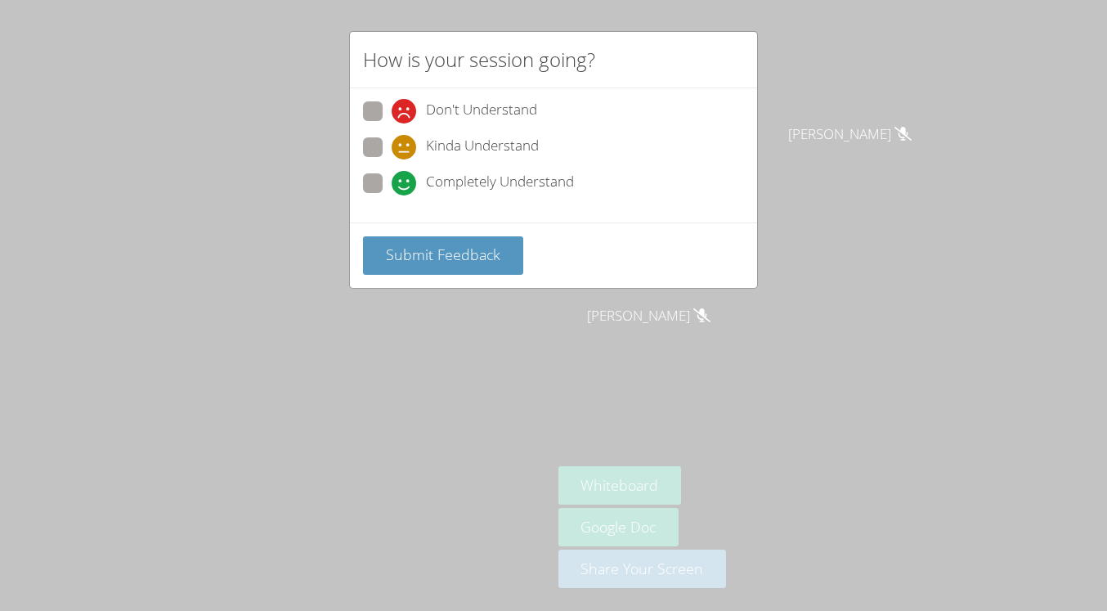
click at [355, 177] on div "Don't Understand Kinda Understand Completely Understand" at bounding box center [553, 155] width 407 height 134
click at [392, 195] on span at bounding box center [392, 195] width 0 height 0
click at [392, 181] on input "Completely Understand" at bounding box center [399, 180] width 14 height 14
radio input "true"
click at [421, 241] on button "Submit Feedback" at bounding box center [443, 255] width 160 height 38
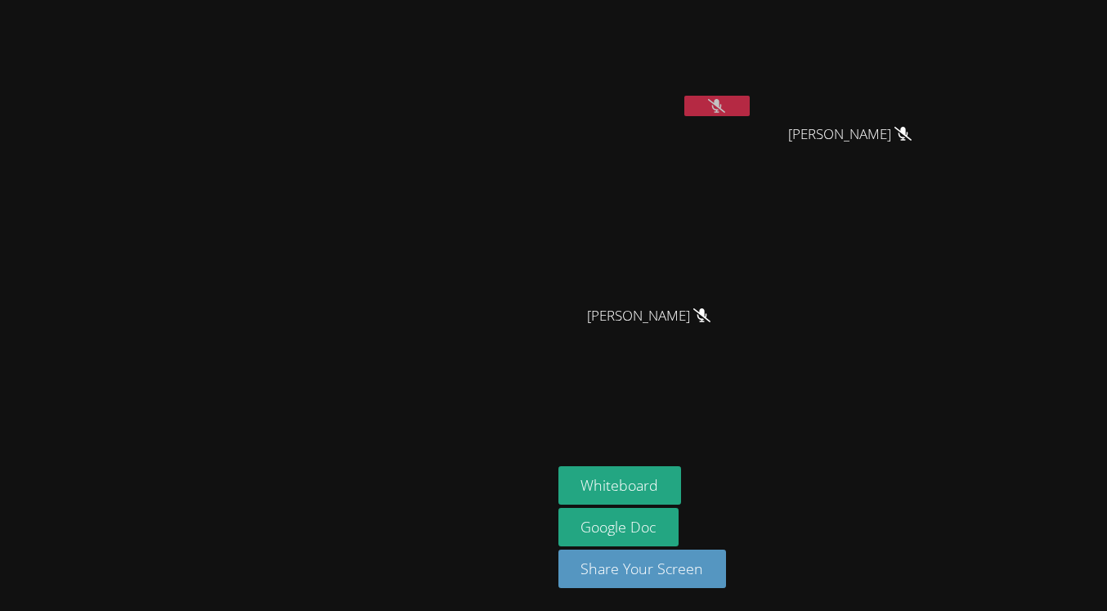
click at [725, 110] on icon at bounding box center [716, 106] width 17 height 14
click at [722, 110] on icon at bounding box center [717, 106] width 10 height 14
click at [725, 110] on icon at bounding box center [716, 106] width 17 height 14
click at [722, 110] on icon at bounding box center [717, 106] width 10 height 14
click at [725, 110] on icon at bounding box center [716, 106] width 17 height 14
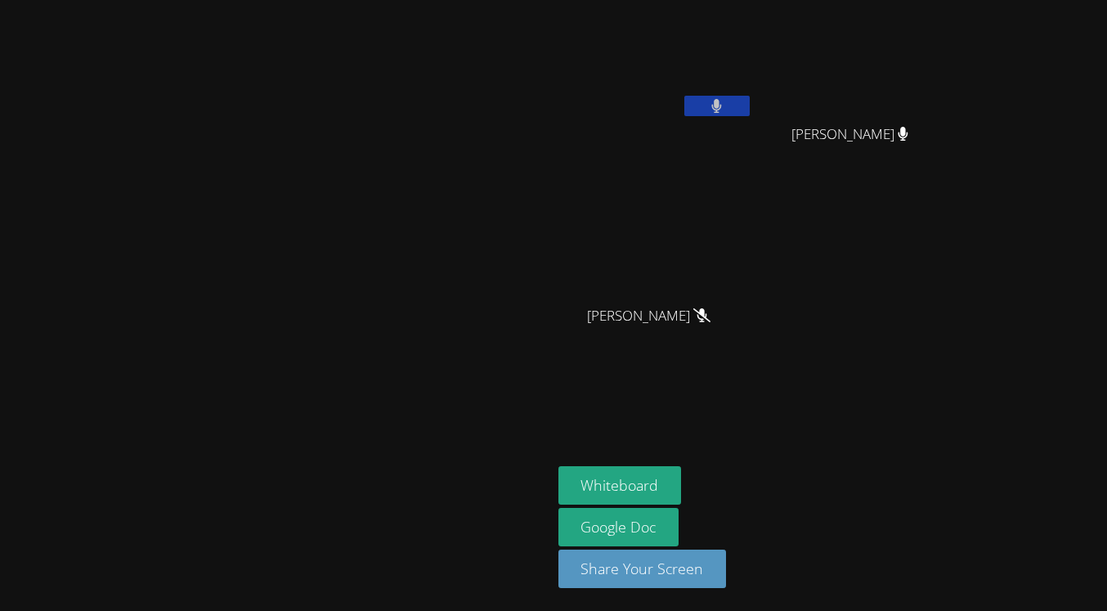
click at [722, 110] on icon at bounding box center [717, 106] width 10 height 14
click at [725, 110] on icon at bounding box center [716, 106] width 17 height 14
click at [750, 110] on button at bounding box center [716, 106] width 65 height 20
click at [725, 110] on icon at bounding box center [716, 106] width 17 height 14
click at [750, 110] on button at bounding box center [716, 106] width 65 height 20
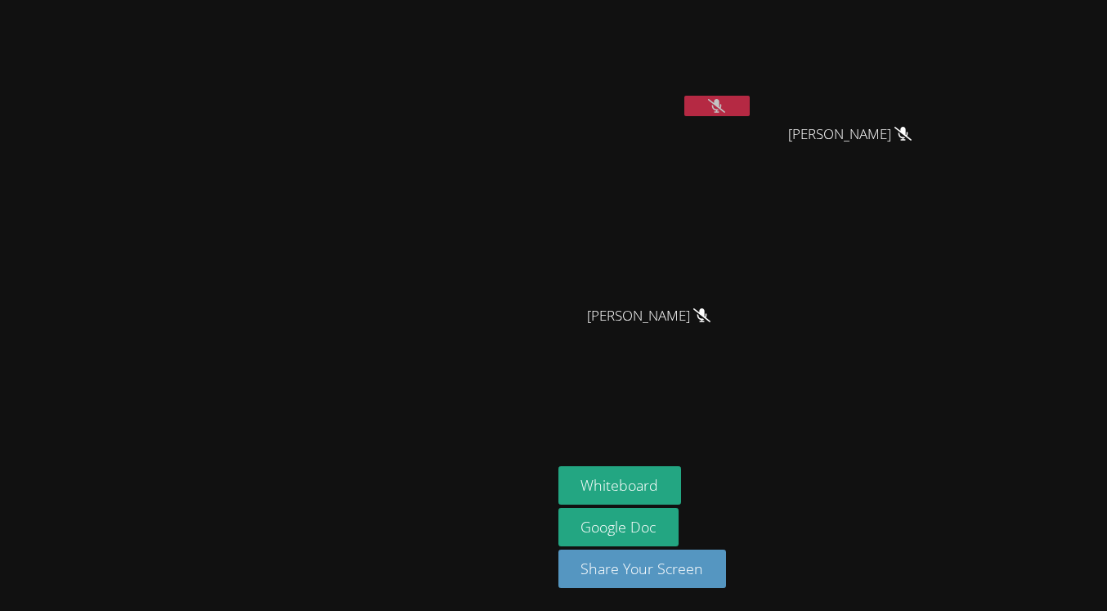
click at [725, 110] on icon at bounding box center [716, 106] width 17 height 14
click at [750, 110] on button at bounding box center [716, 106] width 65 height 20
click at [725, 110] on icon at bounding box center [716, 106] width 17 height 14
click at [750, 110] on button at bounding box center [716, 106] width 65 height 20
click at [725, 110] on icon at bounding box center [716, 106] width 17 height 14
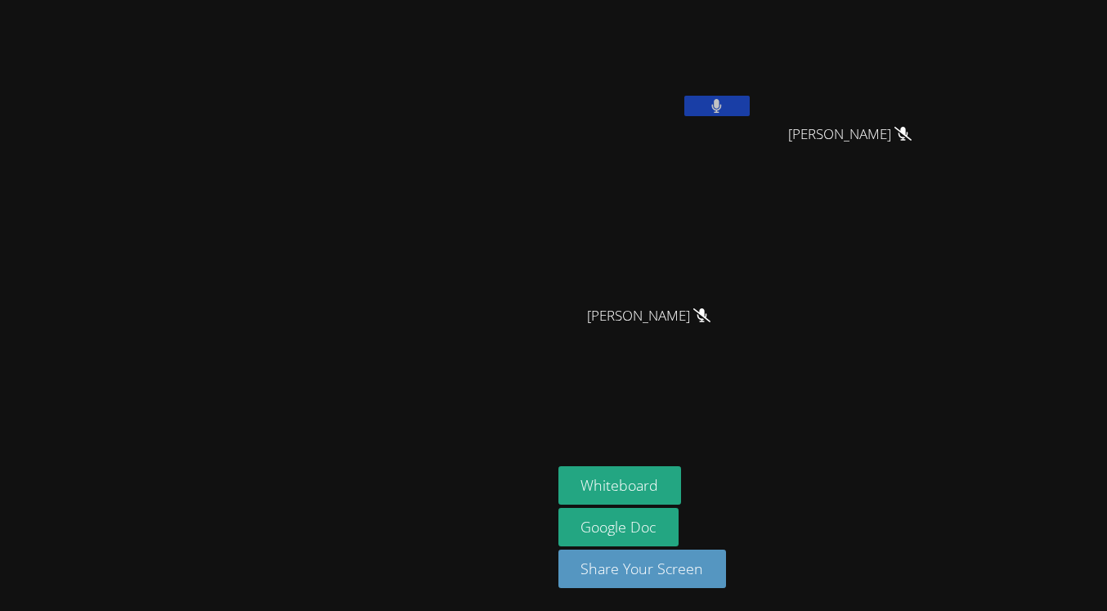
click at [750, 110] on button at bounding box center [716, 106] width 65 height 20
click at [725, 110] on icon at bounding box center [716, 106] width 17 height 14
click at [750, 110] on button at bounding box center [716, 106] width 65 height 20
click at [725, 110] on icon at bounding box center [716, 106] width 17 height 14
click at [750, 110] on button at bounding box center [716, 106] width 65 height 20
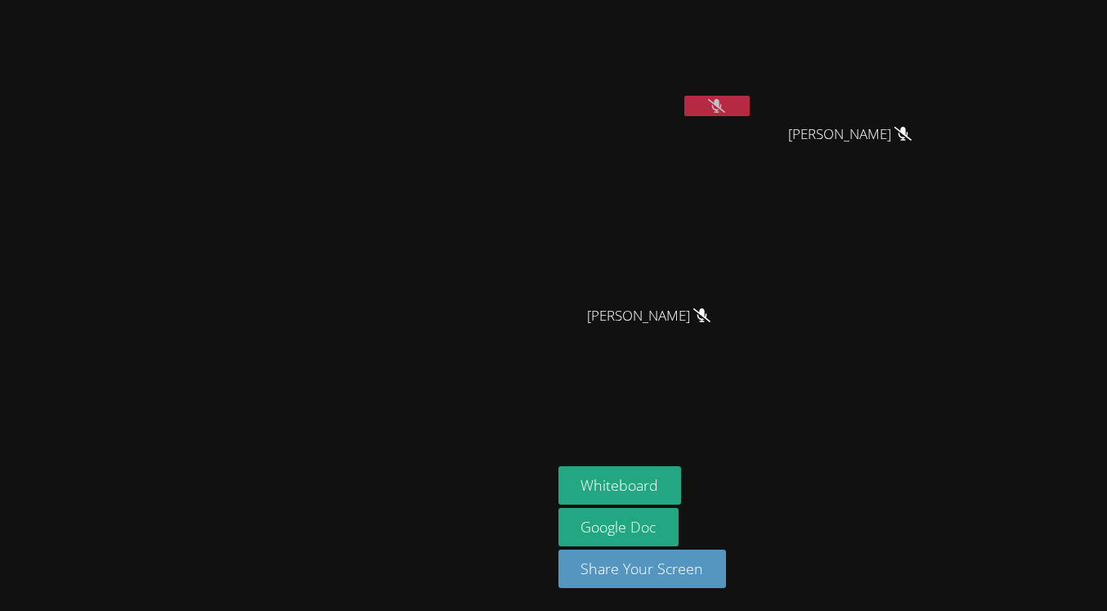
click at [725, 110] on icon at bounding box center [716, 106] width 17 height 14
click at [750, 110] on button at bounding box center [716, 106] width 65 height 20
click at [750, 115] on button at bounding box center [716, 106] width 65 height 20
